Goal: Browse casually

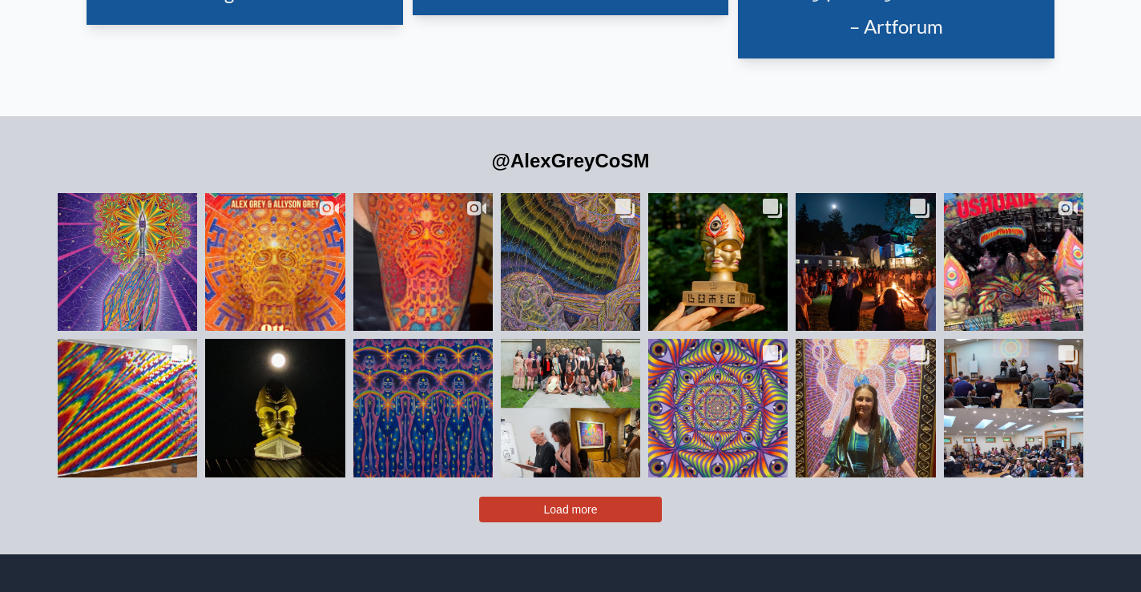
scroll to position [3577, 0]
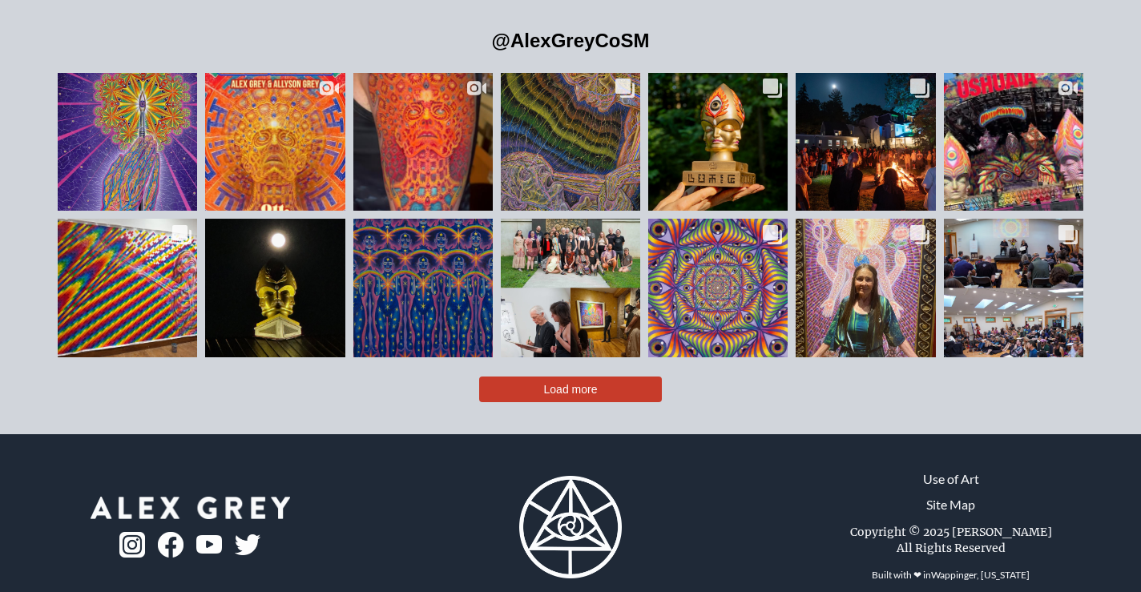
click at [125, 532] on img at bounding box center [132, 545] width 26 height 26
